Goal: Task Accomplishment & Management: Complete application form

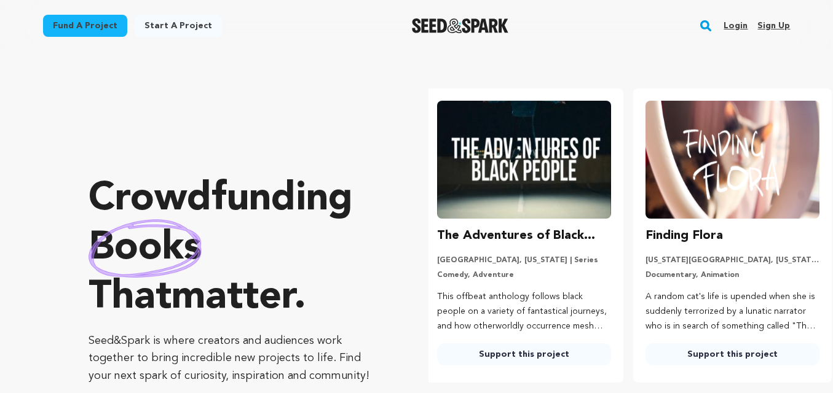
scroll to position [0, 218]
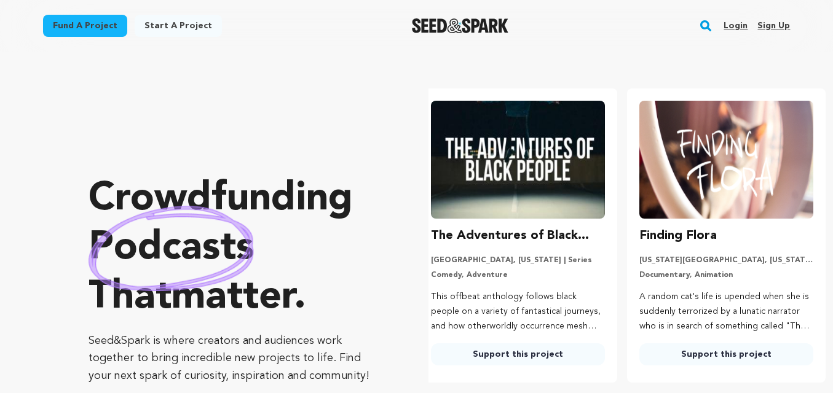
click at [764, 29] on link "Sign up" at bounding box center [773, 26] width 33 height 20
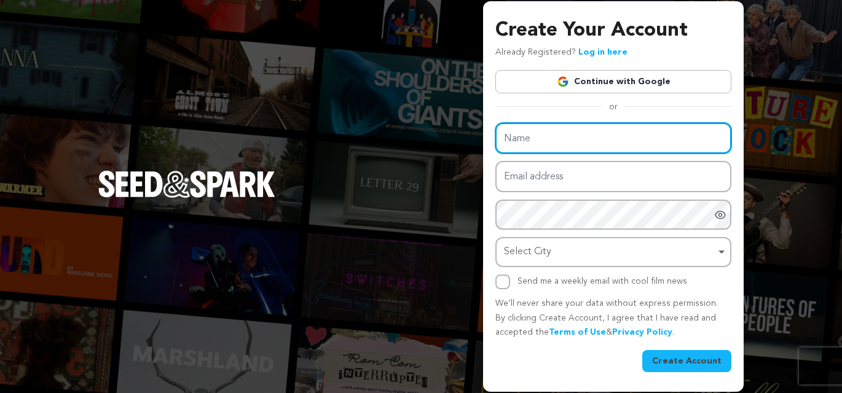
click at [553, 141] on input "Name" at bounding box center [613, 138] width 236 height 31
type input "Sangeetawavevisa"
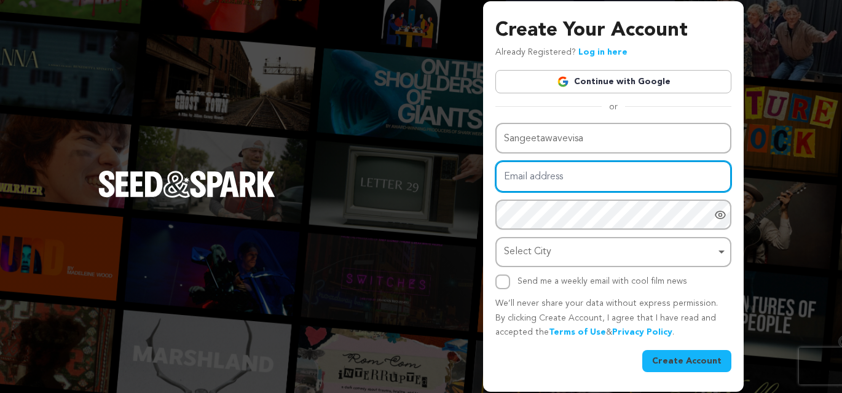
click at [563, 167] on input "Email address" at bounding box center [613, 176] width 236 height 31
drag, startPoint x: 633, startPoint y: 173, endPoint x: 656, endPoint y: 187, distance: 26.8
click at [656, 187] on input "sangeeta.wavevisas@gmail.com" at bounding box center [613, 176] width 236 height 31
type input "s"
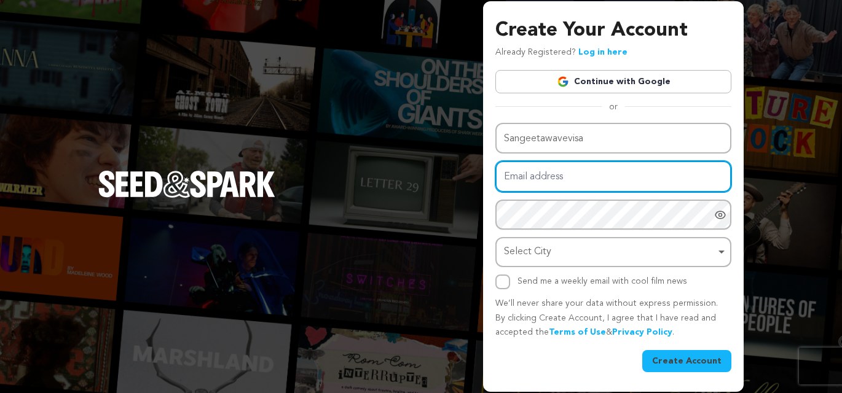
click at [610, 184] on input "Email address" at bounding box center [613, 176] width 236 height 31
type input "Wavevisas@00##"
drag, startPoint x: 503, startPoint y: 178, endPoint x: 613, endPoint y: 183, distance: 110.8
click at [613, 183] on input "Wavevisas@00##" at bounding box center [613, 176] width 236 height 31
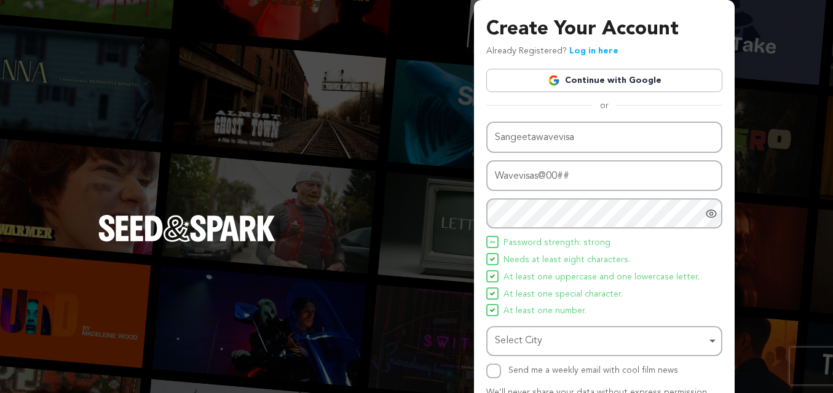
click at [479, 217] on div "Create Your Account Already Registered? Log in here Continue with Google or eyJ…" at bounding box center [604, 240] width 261 height 481
click at [710, 339] on div "Select City Remove item" at bounding box center [604, 341] width 224 height 23
type input "arrowdown"
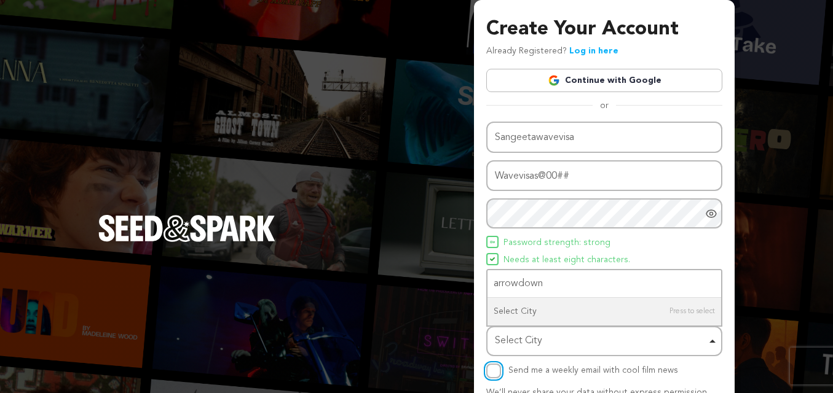
click at [487, 373] on input "Send me a weekly email with cool film news" at bounding box center [493, 371] width 15 height 15
checkbox input "true"
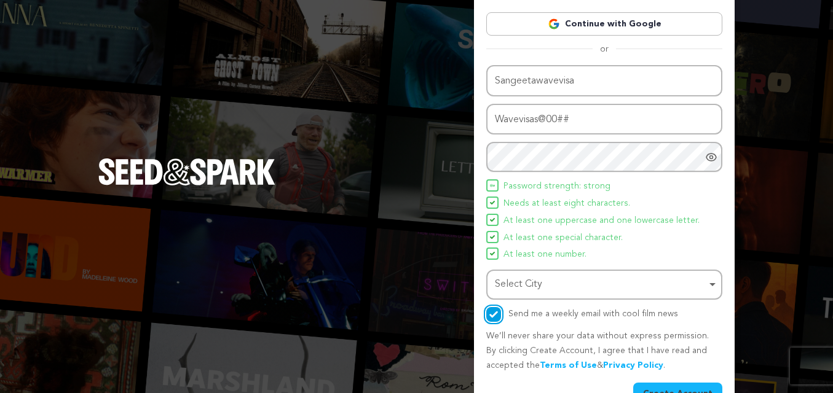
scroll to position [88, 0]
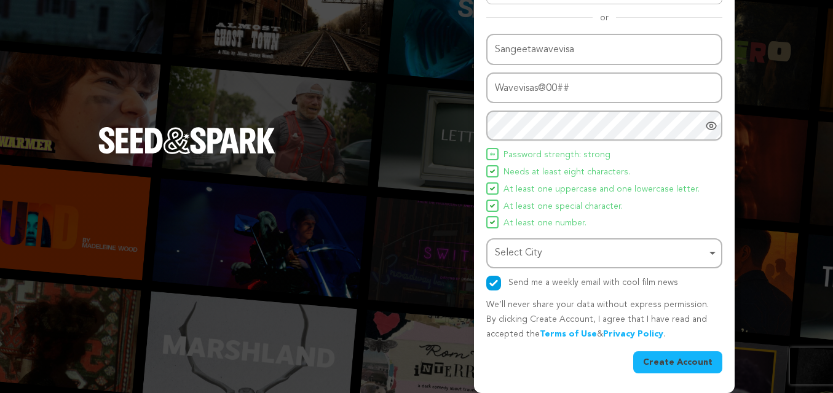
click at [669, 360] on button "Create Account" at bounding box center [677, 363] width 89 height 22
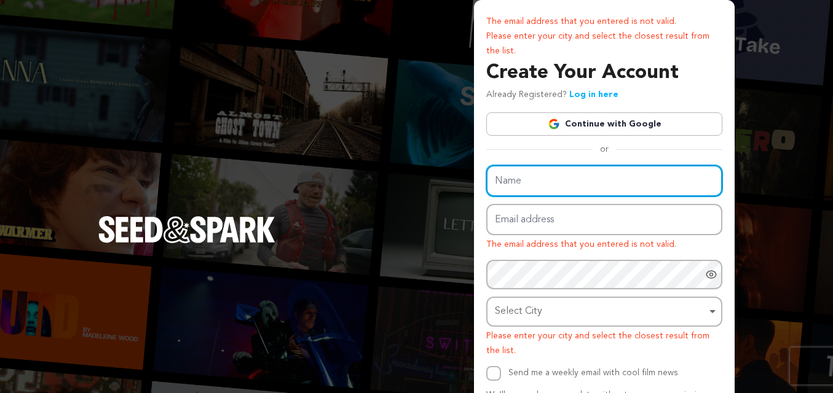
click at [537, 178] on input "Name" at bounding box center [604, 180] width 236 height 31
type input "[PERSON_NAME]"
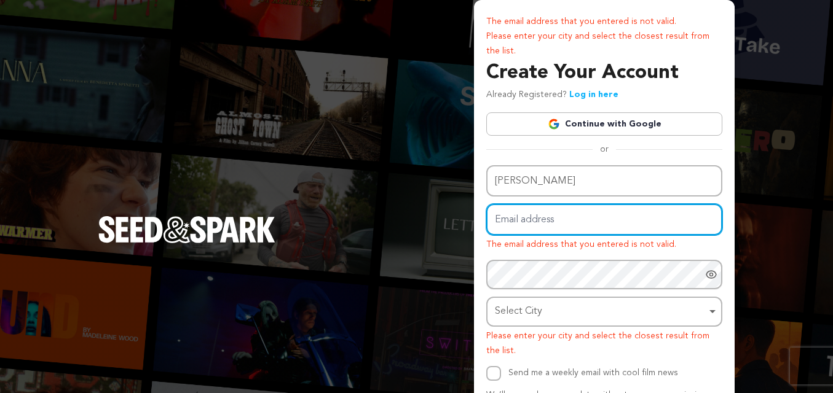
click at [573, 220] on input "Email address" at bounding box center [604, 219] width 236 height 31
type input "Wavevisas@00##"
drag, startPoint x: 491, startPoint y: 221, endPoint x: 591, endPoint y: 226, distance: 100.3
click at [591, 226] on input "Wavevisas@00##" at bounding box center [604, 219] width 236 height 31
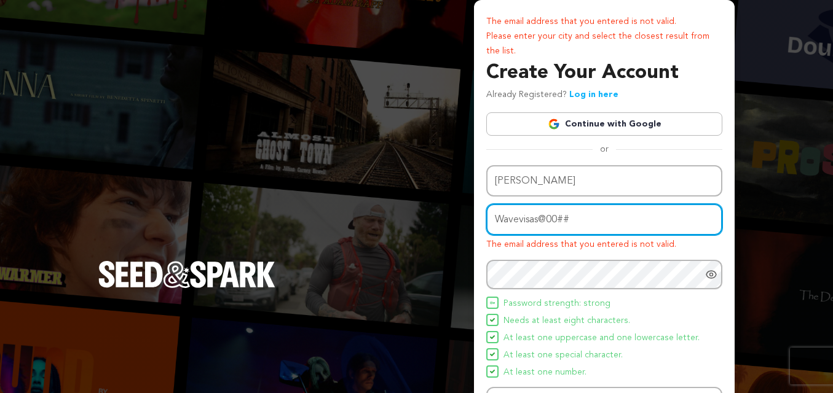
click at [586, 223] on input "Wavevisas@00##" at bounding box center [604, 219] width 236 height 31
